Goal: Information Seeking & Learning: Check status

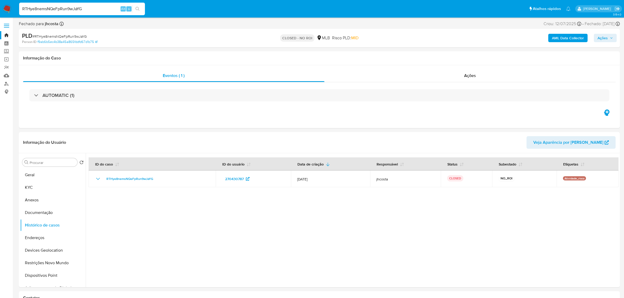
select select "10"
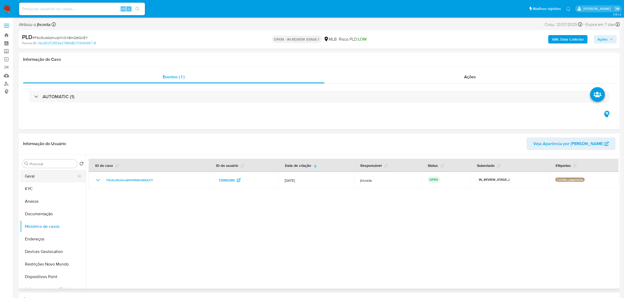
click at [47, 179] on button "Geral" at bounding box center [50, 176] width 61 height 13
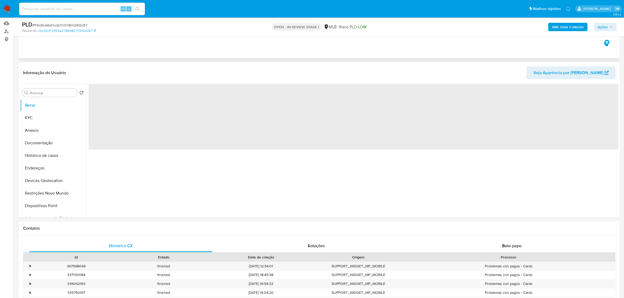
scroll to position [66, 0]
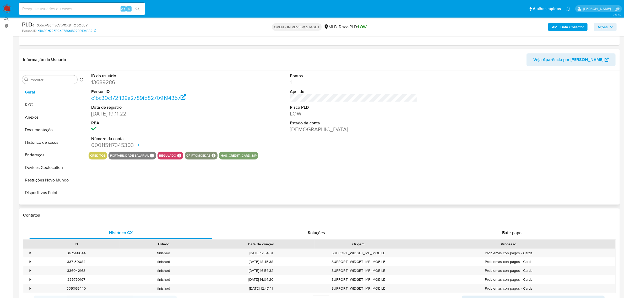
click at [108, 79] on dl "ID do usuário 13689286 Person ID c1bc30cf72ff29a2789fd82709194357 Data de regis…" at bounding box center [154, 111] width 127 height 76
click at [108, 80] on dd "13689286" at bounding box center [154, 82] width 127 height 7
click at [101, 85] on dd "13689286" at bounding box center [154, 82] width 127 height 7
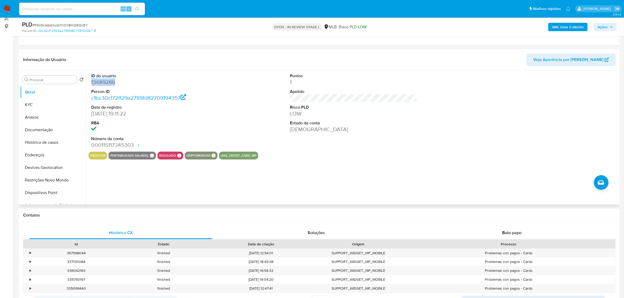
click at [105, 83] on dd "13689286" at bounding box center [154, 82] width 127 height 7
click at [107, 82] on dd "13689286" at bounding box center [154, 82] width 127 height 7
click at [91, 84] on div "ID do usuário 13689286 Person ID c1bc30cf72ff29a2789fd82709194357 Data de regis…" at bounding box center [155, 111] width 133 height 81
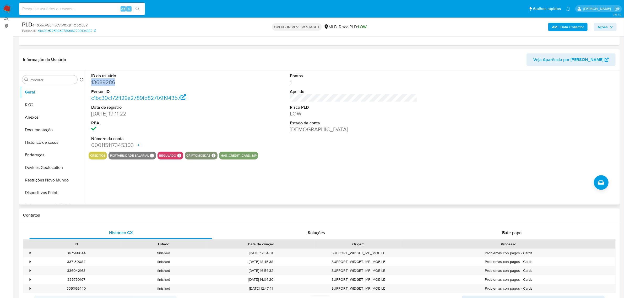
click at [91, 84] on div "ID do usuário 13689286 Person ID c1bc30cf72ff29a2789fd82709194357 Data de regis…" at bounding box center [155, 111] width 133 height 81
click at [100, 86] on dd "13689286" at bounding box center [154, 82] width 127 height 7
click at [101, 81] on dd "13689286" at bounding box center [154, 82] width 127 height 7
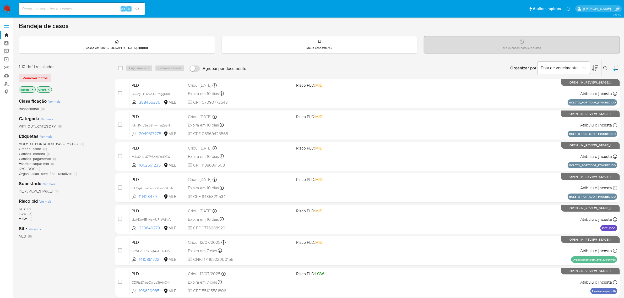
click at [9, 7] on img at bounding box center [7, 8] width 9 height 9
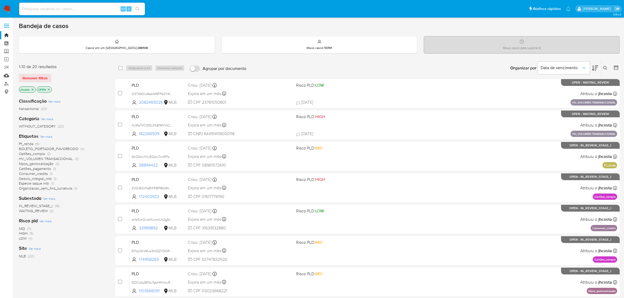
click at [4, 74] on link "Mulan" at bounding box center [31, 76] width 62 height 8
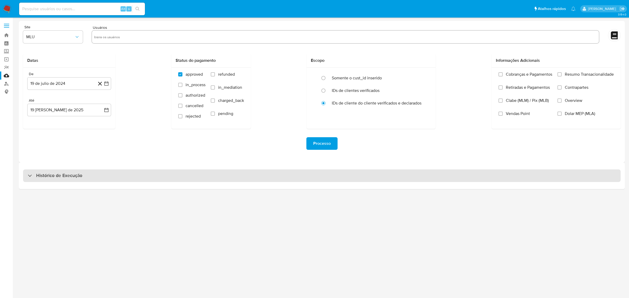
click at [109, 181] on div "Histórico de Execução" at bounding box center [322, 176] width 598 height 13
select select "10"
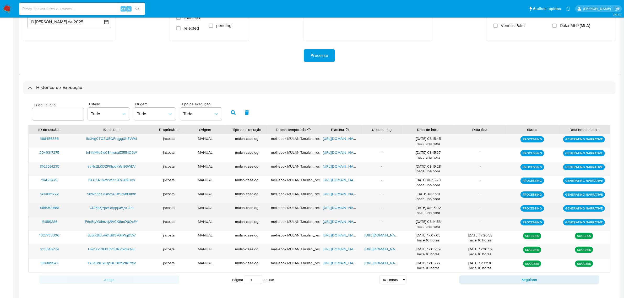
scroll to position [92, 0]
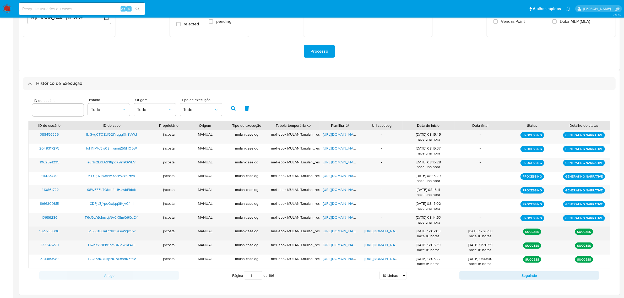
drag, startPoint x: 417, startPoint y: 238, endPoint x: 455, endPoint y: 238, distance: 38.5
click at [455, 238] on div "1327733306 Sc5iX8I3uA61t1R37G4WgB5W jhcosta MANUAL mulan-caselog meli-sbox.MULA…" at bounding box center [320, 234] width 582 height 14
click at [439, 238] on div "[DATE] 17:07:03 hace 16 horas" at bounding box center [428, 234] width 45 height 10
click at [439, 238] on div "18/08/2025 17:07:03 hace 16 horas" at bounding box center [428, 234] width 45 height 10
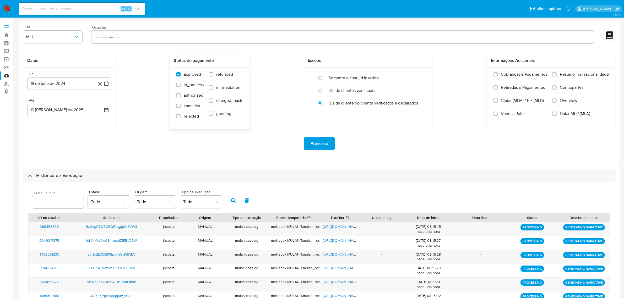
scroll to position [0, 0]
click at [7, 8] on img at bounding box center [7, 8] width 9 height 9
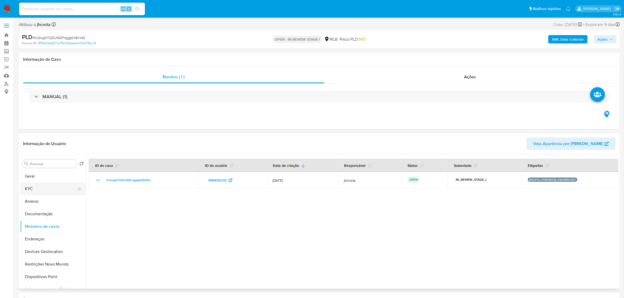
click at [39, 184] on button "KYC" at bounding box center [50, 189] width 61 height 13
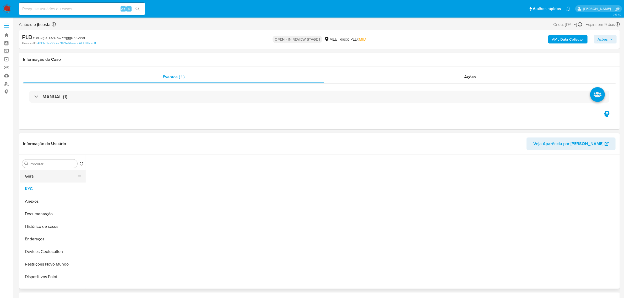
click at [39, 178] on button "Geral" at bounding box center [50, 176] width 61 height 13
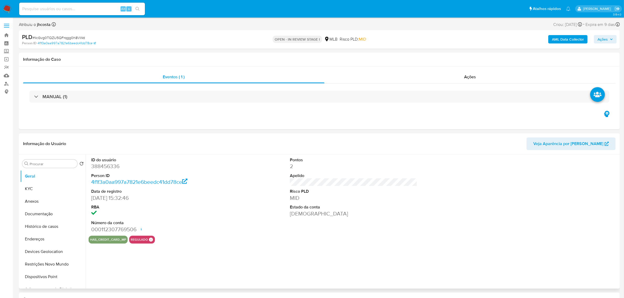
click at [106, 164] on dd "388456336" at bounding box center [154, 166] width 127 height 7
copy dd "388456336"
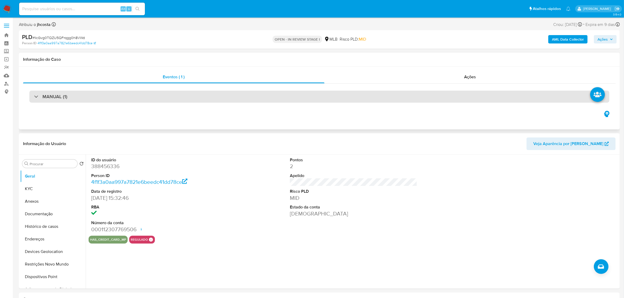
click at [149, 94] on div "MANUAL (1)" at bounding box center [319, 97] width 580 height 12
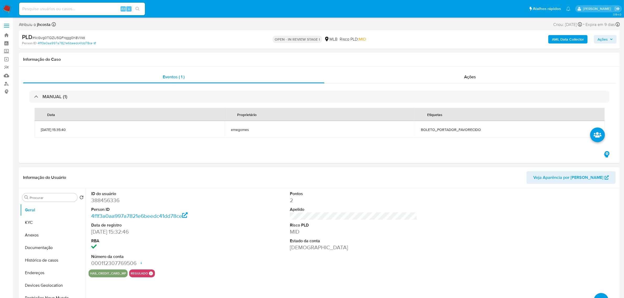
click at [103, 200] on dd "388456336" at bounding box center [154, 200] width 127 height 7
copy dd "388456336"
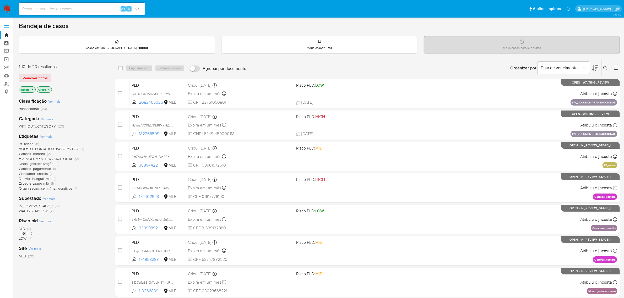
click at [5, 44] on link "Painel" at bounding box center [31, 43] width 62 height 8
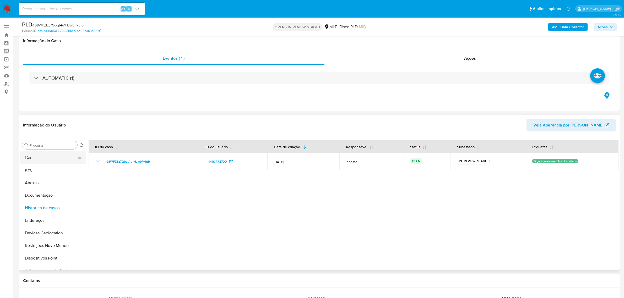
scroll to position [33, 0]
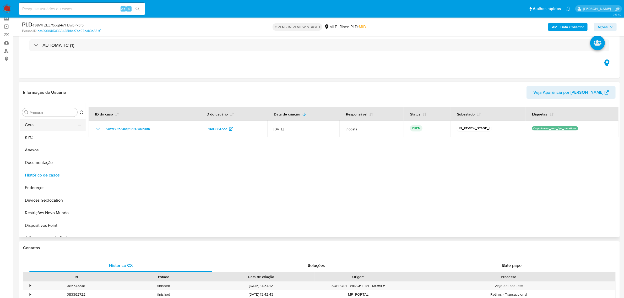
click at [32, 126] on button "Geral" at bounding box center [50, 125] width 61 height 13
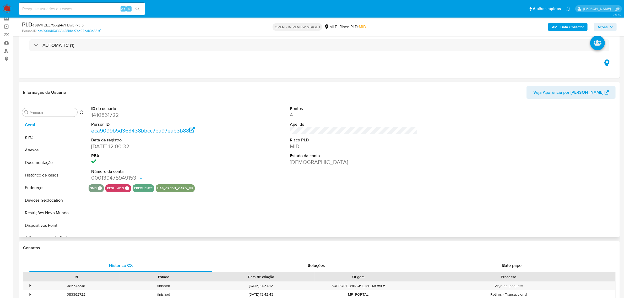
click at [101, 117] on dd "1410861722" at bounding box center [154, 114] width 127 height 7
copy dd "1410861722"
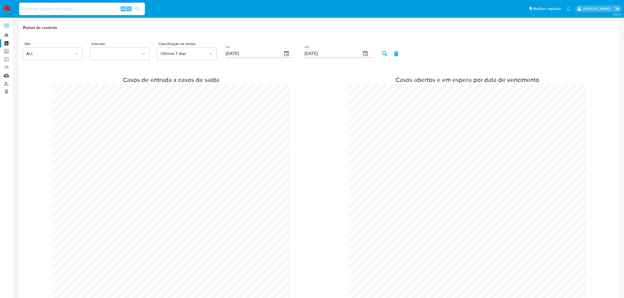
click at [8, 74] on link "Mulan" at bounding box center [31, 76] width 62 height 8
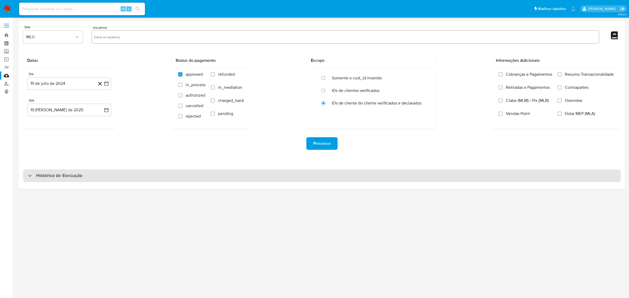
click at [54, 174] on h3 "Histórico de Execução" at bounding box center [59, 176] width 46 height 6
select select "10"
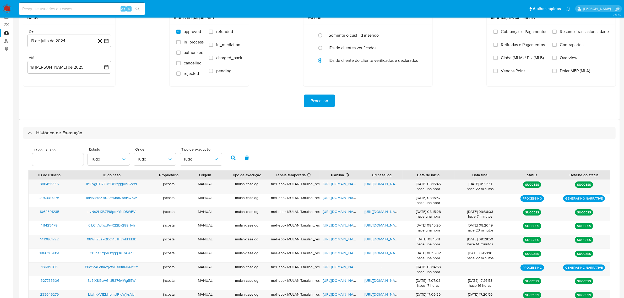
scroll to position [92, 0]
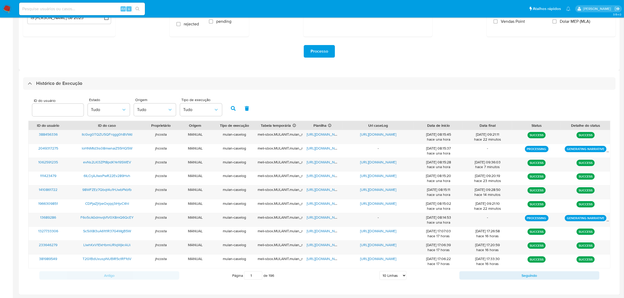
drag, startPoint x: 400, startPoint y: 125, endPoint x: 431, endPoint y: 125, distance: 30.9
click at [431, 125] on div "ID do usuário ID do caso Proprietário Origem Tipo de execução Tabela temporária…" at bounding box center [320, 125] width 582 height 9
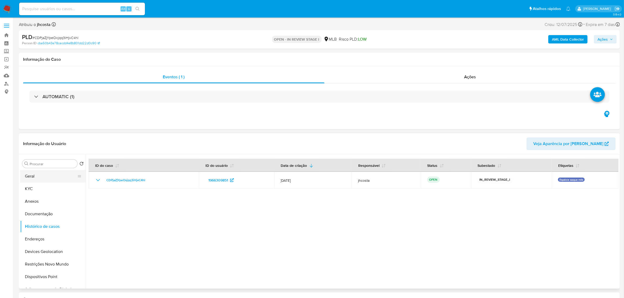
click at [39, 179] on button "Geral" at bounding box center [50, 176] width 61 height 13
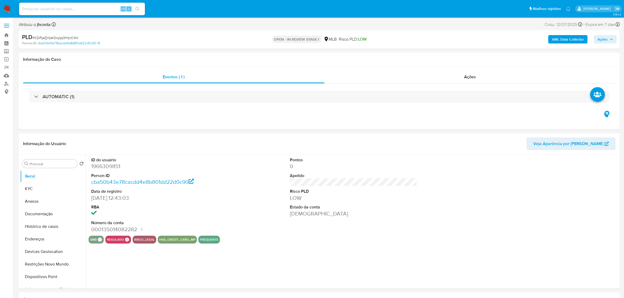
click at [103, 167] on dd "1966309851" at bounding box center [154, 166] width 127 height 7
copy dd "1966309851"
click at [245, 199] on div "ID do usuário 1966309851 Person ID cba50b43e78cacdd4e8b801dd22d0c90 Data de reg…" at bounding box center [354, 195] width 530 height 81
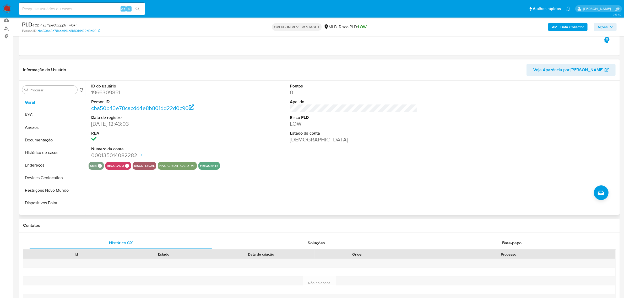
scroll to position [66, 0]
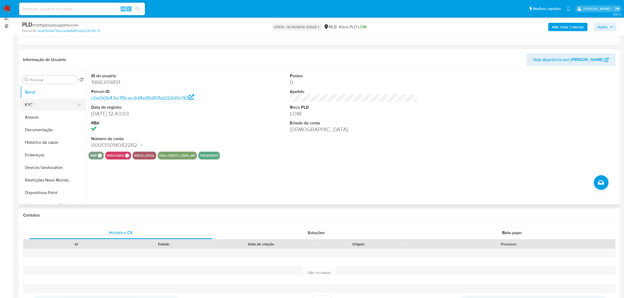
click at [51, 101] on button "KYC" at bounding box center [50, 105] width 61 height 13
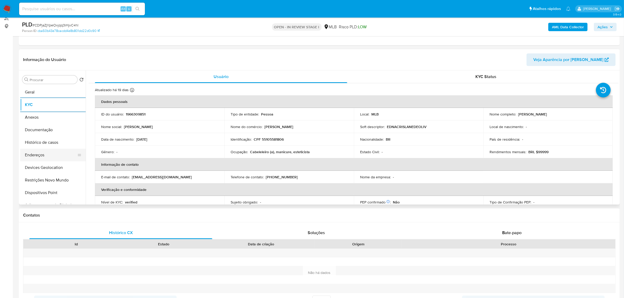
click at [43, 157] on button "Endereços" at bounding box center [50, 155] width 61 height 13
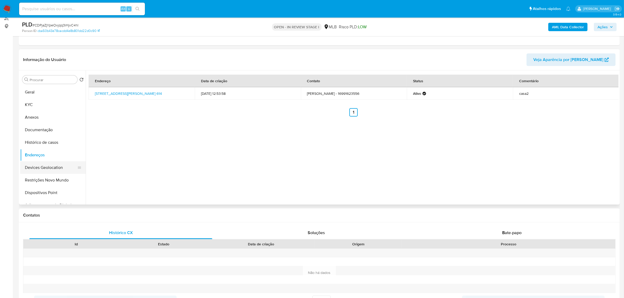
click at [52, 162] on button "Devices Geolocation" at bounding box center [50, 168] width 61 height 13
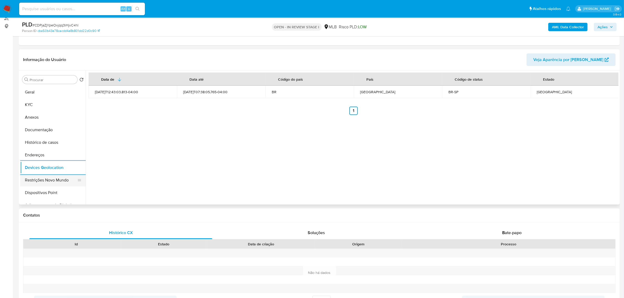
click at [52, 178] on button "Restrições Novo Mundo" at bounding box center [50, 180] width 61 height 13
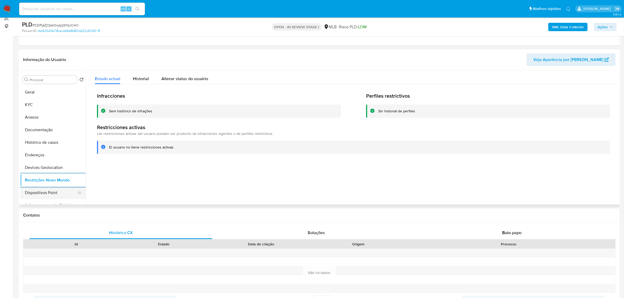
click at [36, 194] on button "Dispositivos Point" at bounding box center [50, 193] width 61 height 13
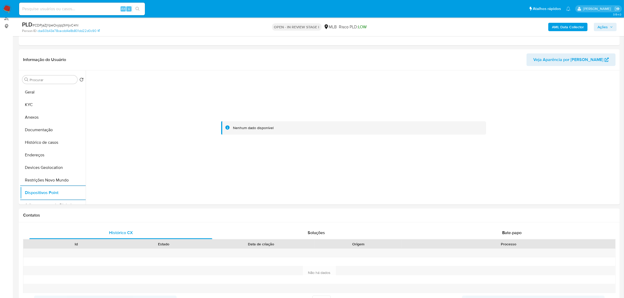
click at [569, 30] on b "AML Data Collector" at bounding box center [568, 27] width 32 height 8
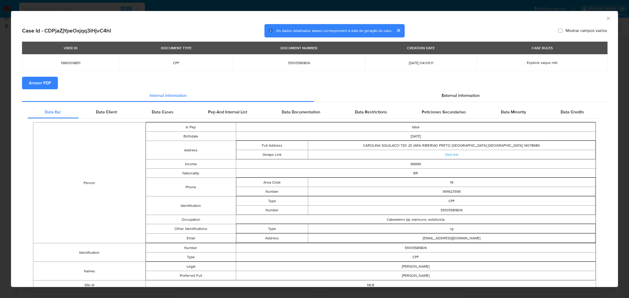
click at [32, 85] on span "Anexar PDF" at bounding box center [40, 83] width 22 height 12
click at [449, 95] on span "External information" at bounding box center [461, 97] width 38 height 6
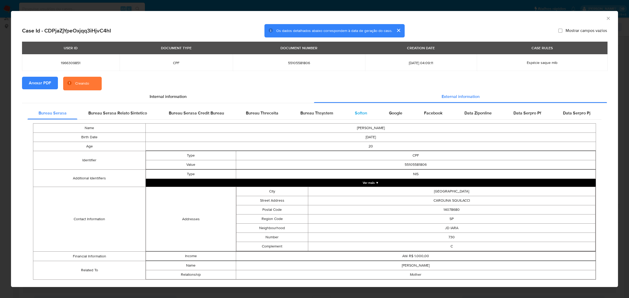
click at [355, 113] on span "Softon" at bounding box center [361, 113] width 12 height 6
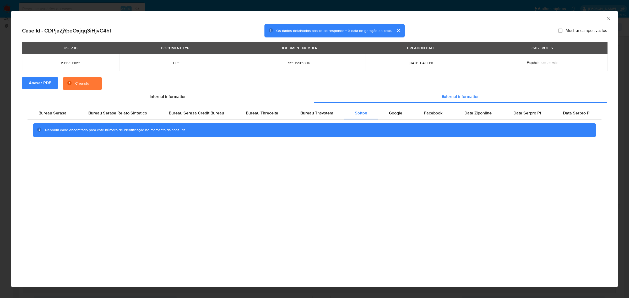
click at [318, 4] on div "AML Data Collector Case Id - CDPjaZjYpeOxjqq3iHjvC4hI Os dados detalhados abaix…" at bounding box center [314, 149] width 629 height 298
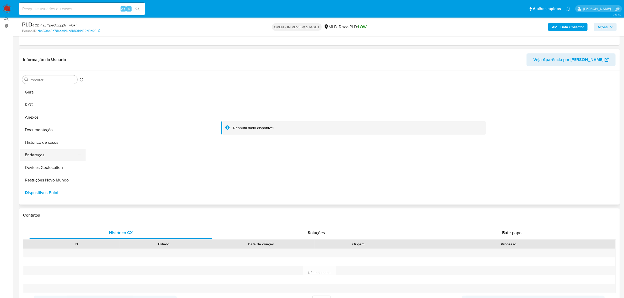
click at [45, 155] on button "Endereços" at bounding box center [50, 155] width 61 height 13
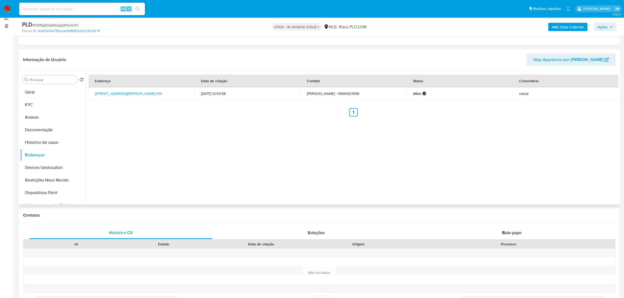
drag, startPoint x: 92, startPoint y: 90, endPoint x: 111, endPoint y: 99, distance: 21.0
click at [111, 99] on td "Rua Doutor Sílvio Aoyama 614, Ribeirão Preto, São Paulo, 14078702, Brasil 614" at bounding box center [142, 93] width 106 height 13
copy link "Rua Doutor Sílvio Aoyama 614, Ribeirão Preto, São Paulo, 14078702"
click at [105, 95] on link "Rua Doutor Sílvio Aoyama 614, Ribeirão Preto, São Paulo, 14078702, Brasil 614" at bounding box center [128, 93] width 67 height 5
click at [29, 103] on button "KYC" at bounding box center [50, 105] width 61 height 13
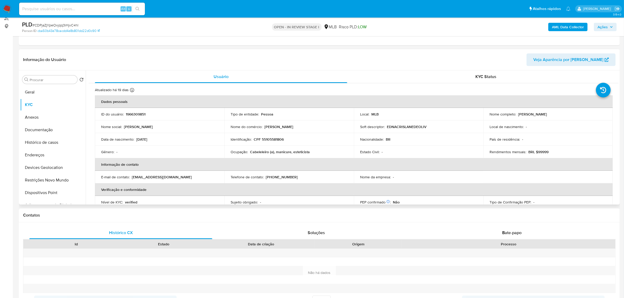
click at [271, 140] on p "CPF 55105581806" at bounding box center [269, 139] width 30 height 5
copy p "55105581806"
click at [47, 129] on button "Documentação" at bounding box center [50, 130] width 61 height 13
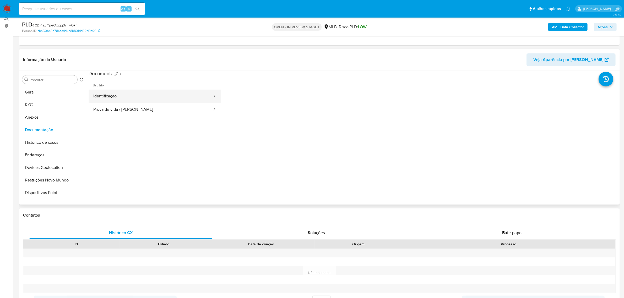
click at [164, 98] on button "Identificação" at bounding box center [151, 96] width 124 height 13
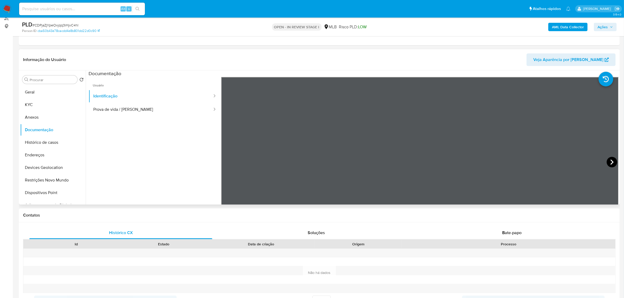
click at [609, 161] on icon at bounding box center [612, 162] width 10 height 10
click at [31, 104] on button "KYC" at bounding box center [50, 105] width 61 height 13
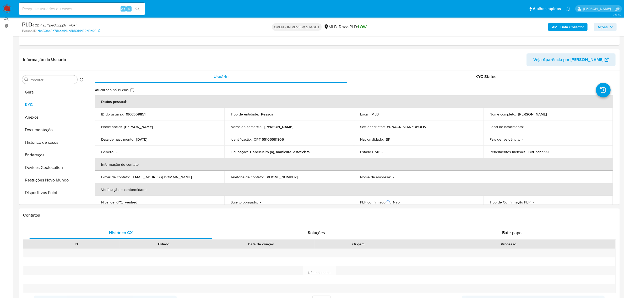
click at [269, 138] on p "CPF 55105581806" at bounding box center [269, 139] width 30 height 5
copy p "55105581806"
click at [32, 131] on button "Documentação" at bounding box center [50, 130] width 61 height 13
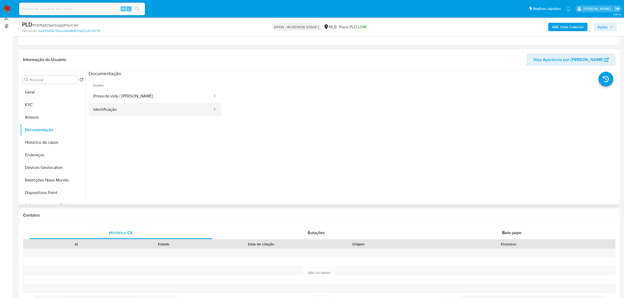
click at [131, 111] on button "Identificação" at bounding box center [151, 109] width 124 height 13
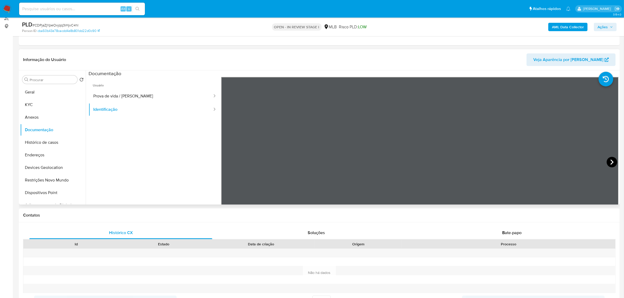
click at [612, 160] on icon at bounding box center [612, 162] width 10 height 10
click at [41, 104] on button "KYC" at bounding box center [50, 105] width 61 height 13
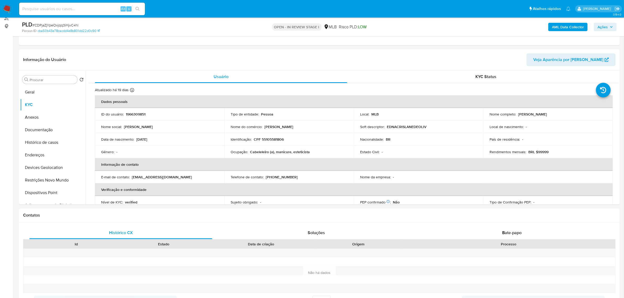
click at [272, 142] on p "CPF 55105581806" at bounding box center [269, 139] width 30 height 5
copy p "55105581806"
drag, startPoint x: 517, startPoint y: 113, endPoint x: 564, endPoint y: 47, distance: 80.8
click at [592, 115] on div "Nome completo : Edna Crislane de Oliveira Santos" at bounding box center [548, 114] width 117 height 5
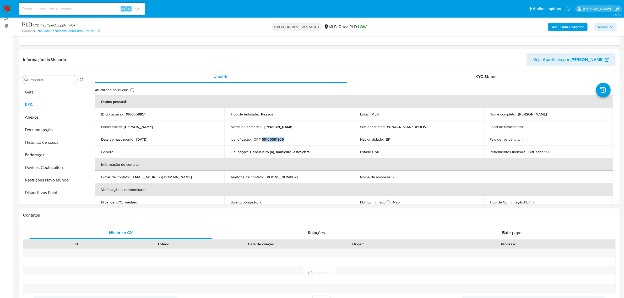
copy p "Edna Crislane de Oliveira Santos"
click at [43, 125] on button "Documentação" at bounding box center [50, 130] width 61 height 13
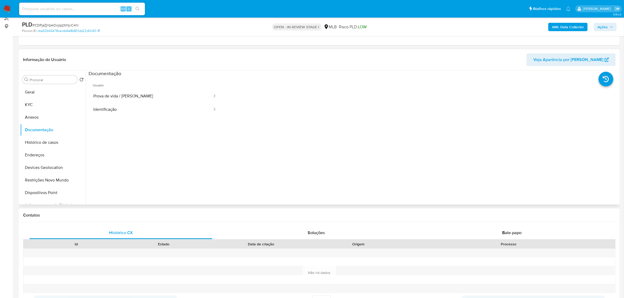
click at [35, 85] on div "Procurar Retornar ao pedido padrão Geral KYC Anexos Documentação Histórico de c…" at bounding box center [53, 137] width 66 height 133
click at [34, 87] on button "Geral" at bounding box center [50, 92] width 61 height 13
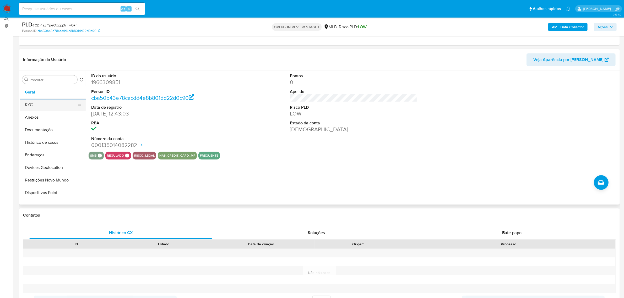
click at [44, 107] on button "KYC" at bounding box center [50, 105] width 61 height 13
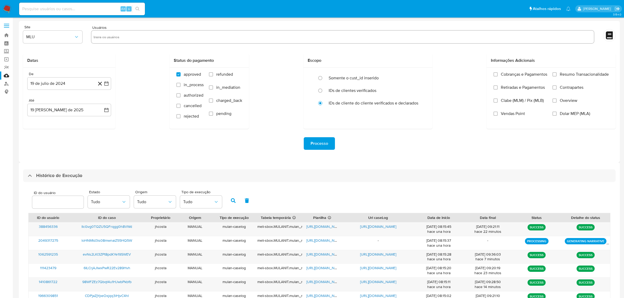
select select "10"
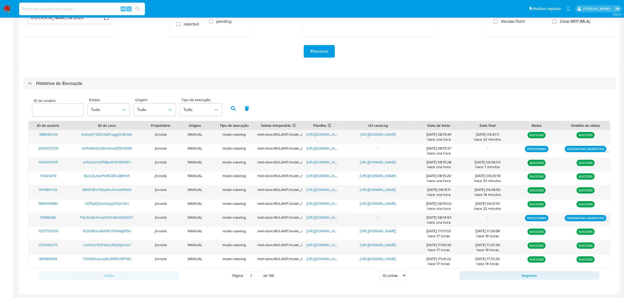
click at [35, 10] on input at bounding box center [82, 9] width 126 height 7
paste input "2155916856"
type input "2155916856"
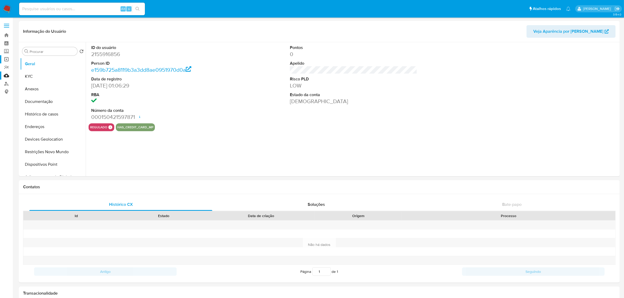
select select "10"
click at [37, 77] on button "KYC" at bounding box center [50, 76] width 61 height 13
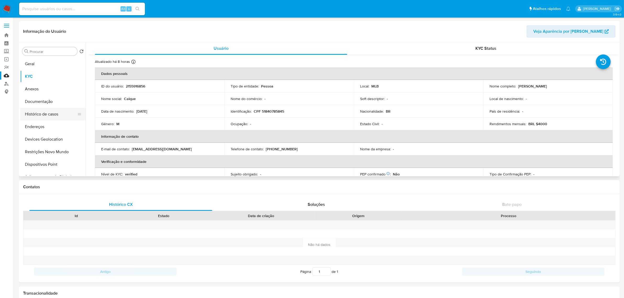
drag, startPoint x: 57, startPoint y: 114, endPoint x: 51, endPoint y: 115, distance: 6.3
click at [56, 114] on button "Histórico de casos" at bounding box center [50, 114] width 61 height 13
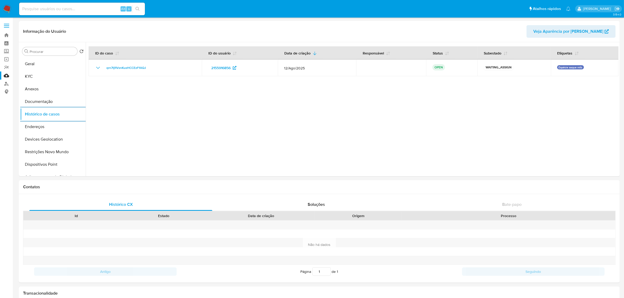
click at [94, 12] on div "Alt s" at bounding box center [82, 9] width 126 height 13
click at [88, 9] on input at bounding box center [82, 9] width 126 height 7
paste input "1950216982"
type input "1950216982"
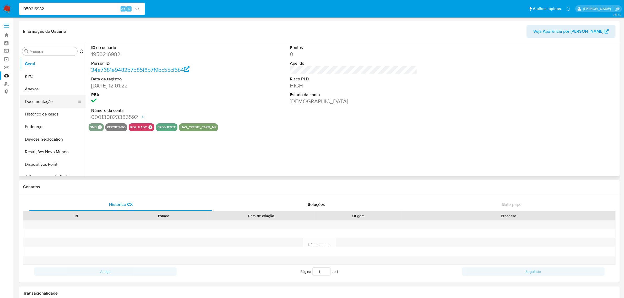
click at [50, 103] on button "Documentação" at bounding box center [50, 101] width 61 height 13
select select "10"
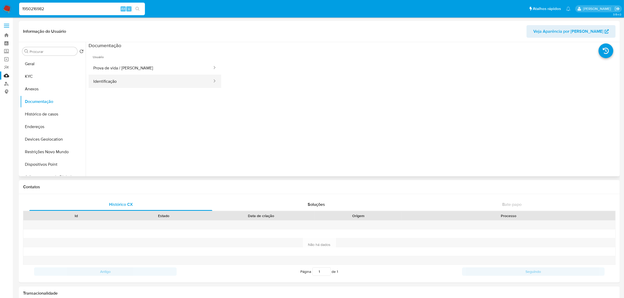
click at [128, 83] on button "Identificação" at bounding box center [151, 81] width 124 height 13
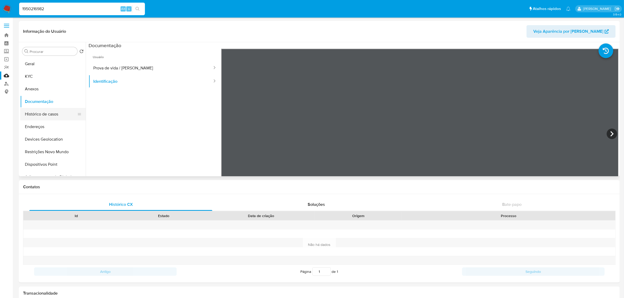
click at [55, 116] on button "Histórico de casos" at bounding box center [50, 114] width 61 height 13
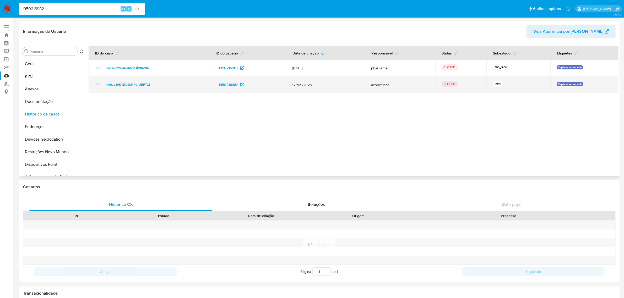
click at [91, 84] on td "ng6Jg39KkZKy9M4Pd1UBFTwI" at bounding box center [149, 84] width 121 height 17
click at [94, 84] on td "ng6Jg39KkZKy9M4Pd1UBFTwI" at bounding box center [149, 84] width 121 height 17
click at [96, 85] on icon "Mostrar/Ocultar" at bounding box center [98, 85] width 6 height 6
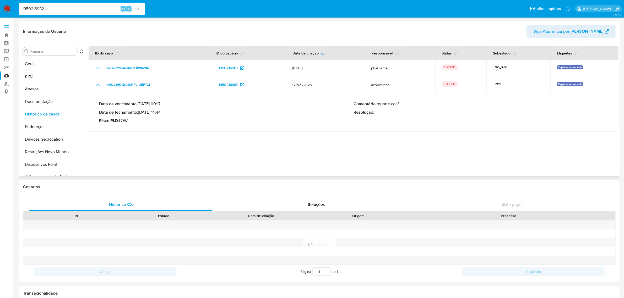
drag, startPoint x: 140, startPoint y: 111, endPoint x: 169, endPoint y: 111, distance: 29.6
click at [169, 111] on p "Data de fechamento : [DATE] 14:44" at bounding box center [226, 112] width 255 height 5
click at [174, 132] on div at bounding box center [352, 109] width 533 height 134
click at [62, 9] on input "1950216982" at bounding box center [82, 9] width 126 height 7
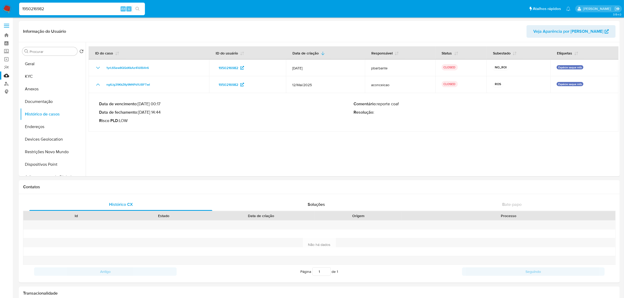
click at [62, 9] on input "1950216982" at bounding box center [82, 9] width 126 height 7
paste input "2473418956"
type input "2473418956"
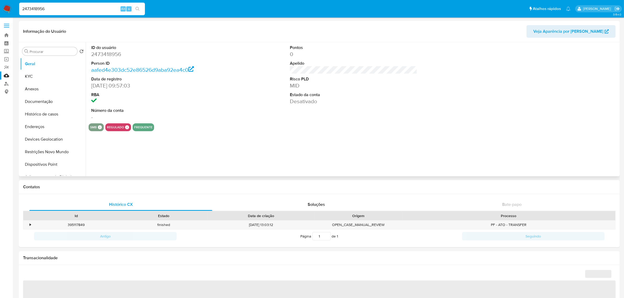
select select "10"
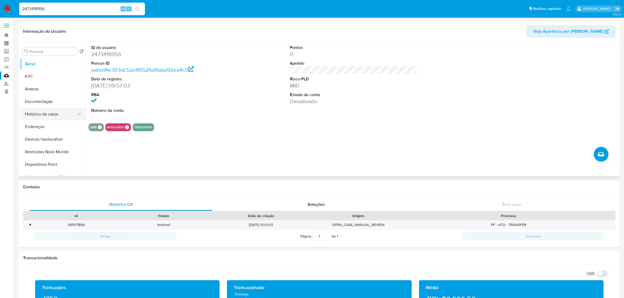
click at [58, 111] on button "Histórico de casos" at bounding box center [50, 114] width 61 height 13
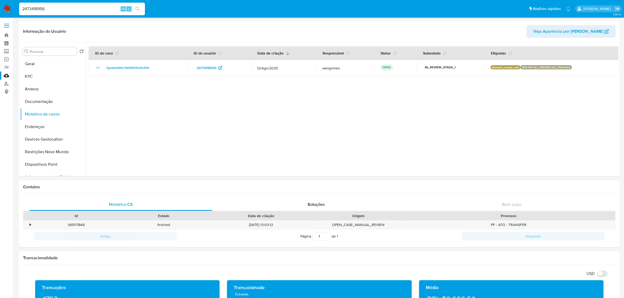
click at [56, 14] on div "2473418956 Alt s" at bounding box center [82, 9] width 126 height 13
click at [52, 9] on input "2473418956" at bounding box center [82, 9] width 126 height 7
paste input "218295541"
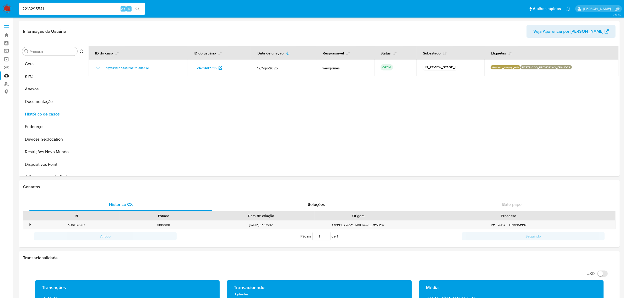
type input "2218295541"
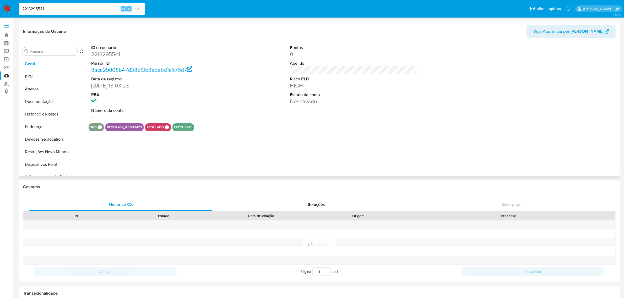
select select "10"
click at [45, 114] on button "Histórico de casos" at bounding box center [50, 114] width 61 height 13
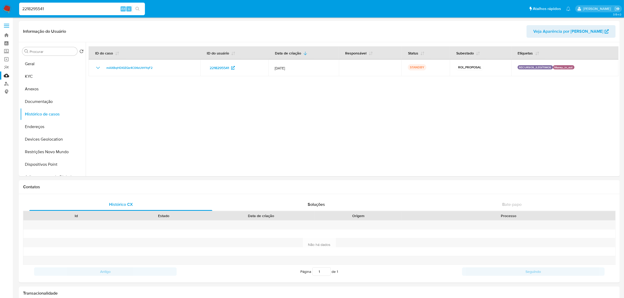
click at [54, 8] on input "2218295541" at bounding box center [82, 9] width 126 height 7
paste input "9040543"
type input "2290405431"
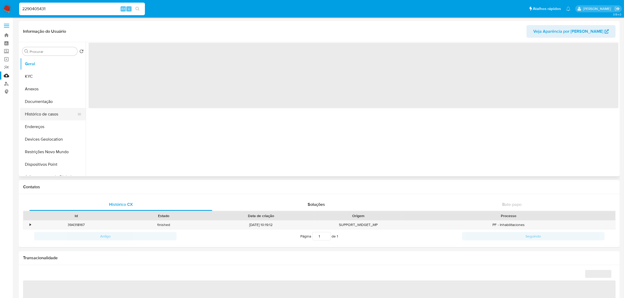
click at [56, 116] on button "Histórico de casos" at bounding box center [50, 114] width 61 height 13
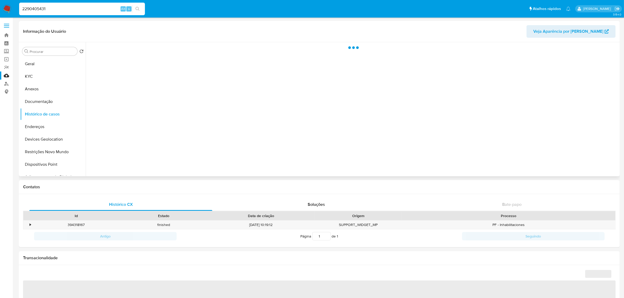
select select "10"
